Goal: Information Seeking & Learning: Learn about a topic

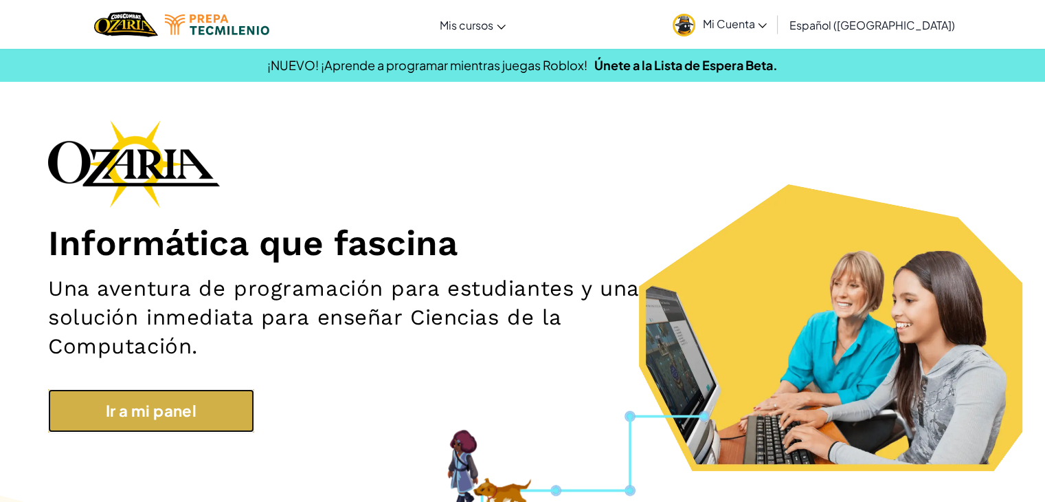
click at [115, 418] on link "Ir a mi panel" at bounding box center [151, 410] width 206 height 43
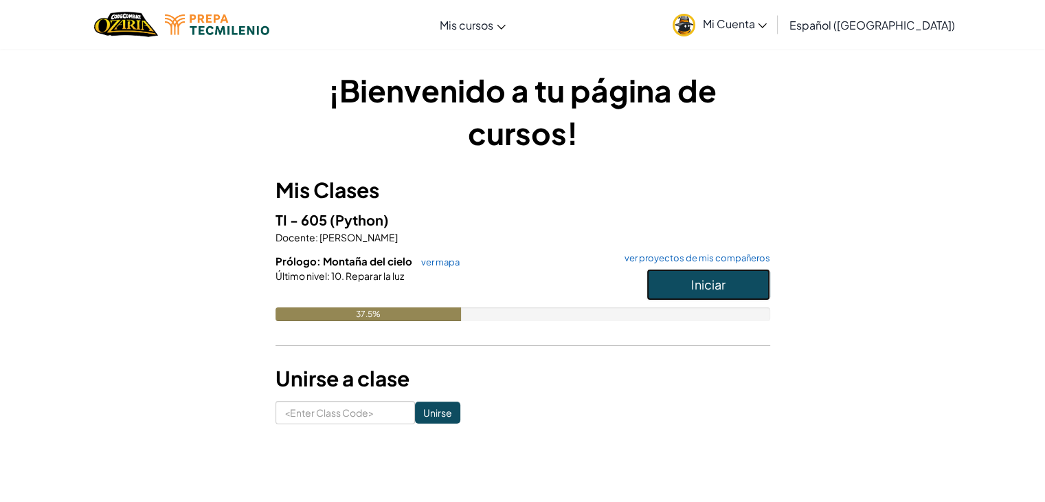
click at [737, 284] on button "Iniciar" at bounding box center [709, 285] width 124 height 32
